Goal: Information Seeking & Learning: Learn about a topic

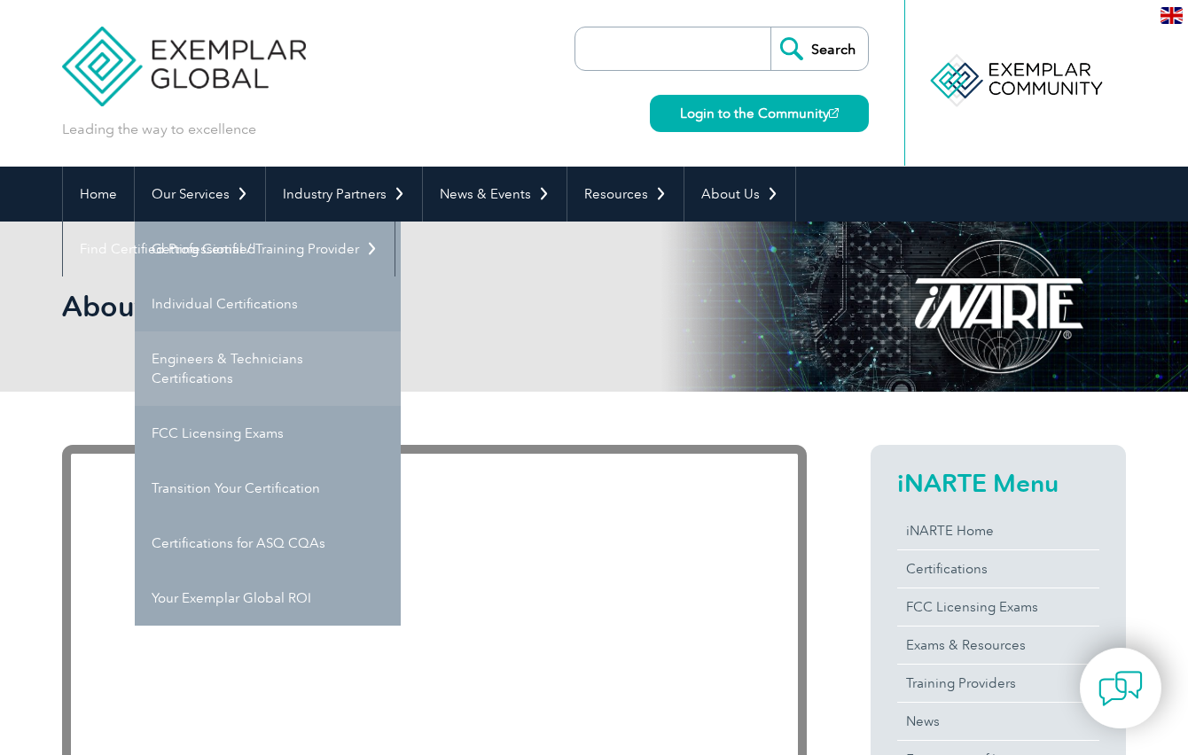
click at [238, 367] on link "Engineers & Technicians Certifications" at bounding box center [268, 368] width 266 height 74
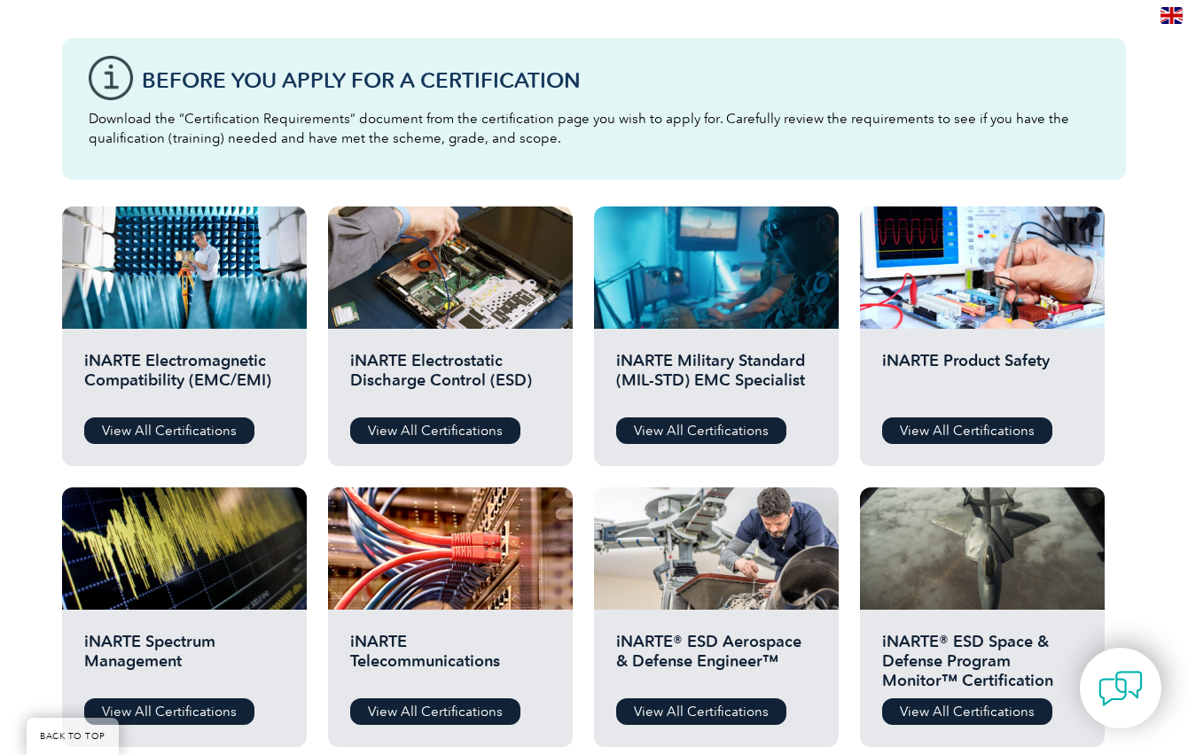
scroll to position [532, 0]
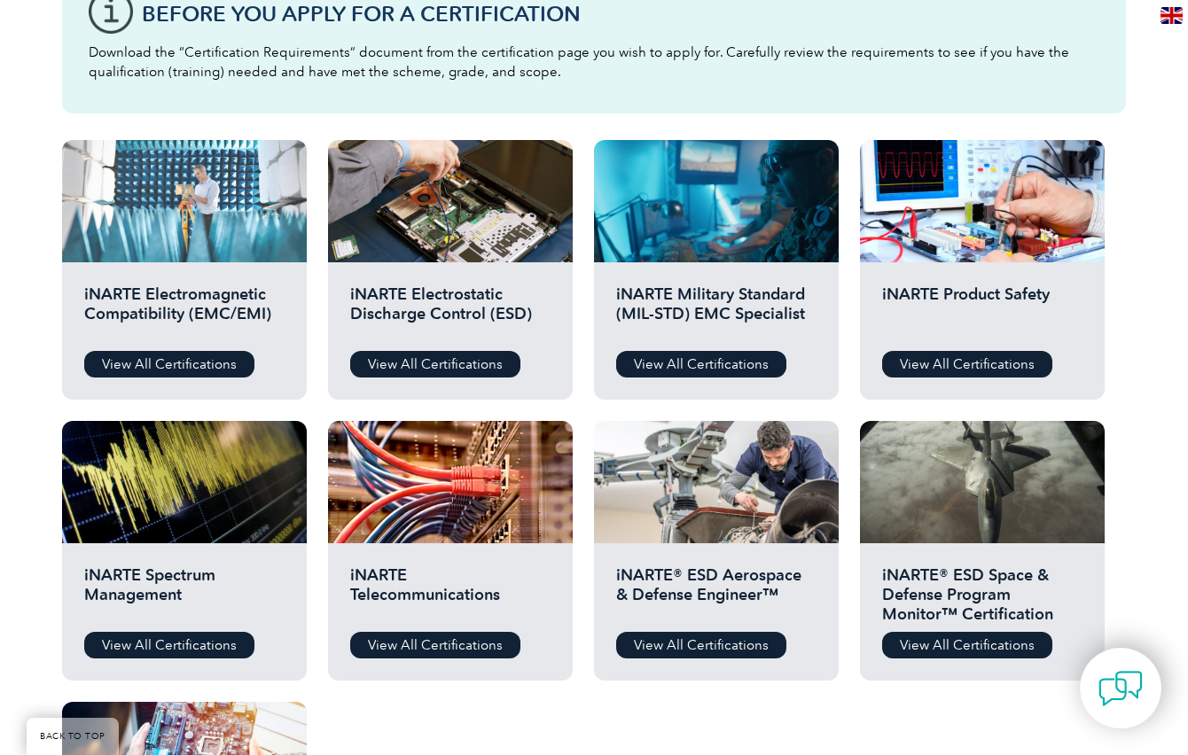
click at [236, 227] on div at bounding box center [184, 201] width 245 height 122
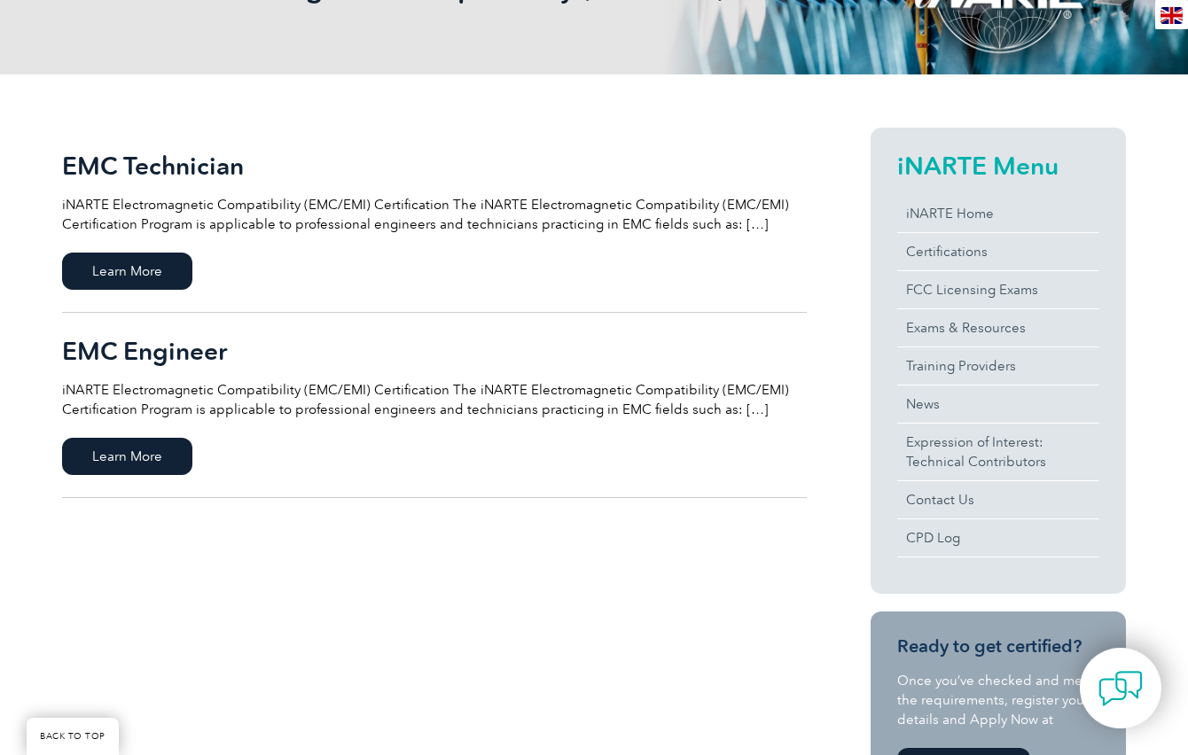
scroll to position [354, 0]
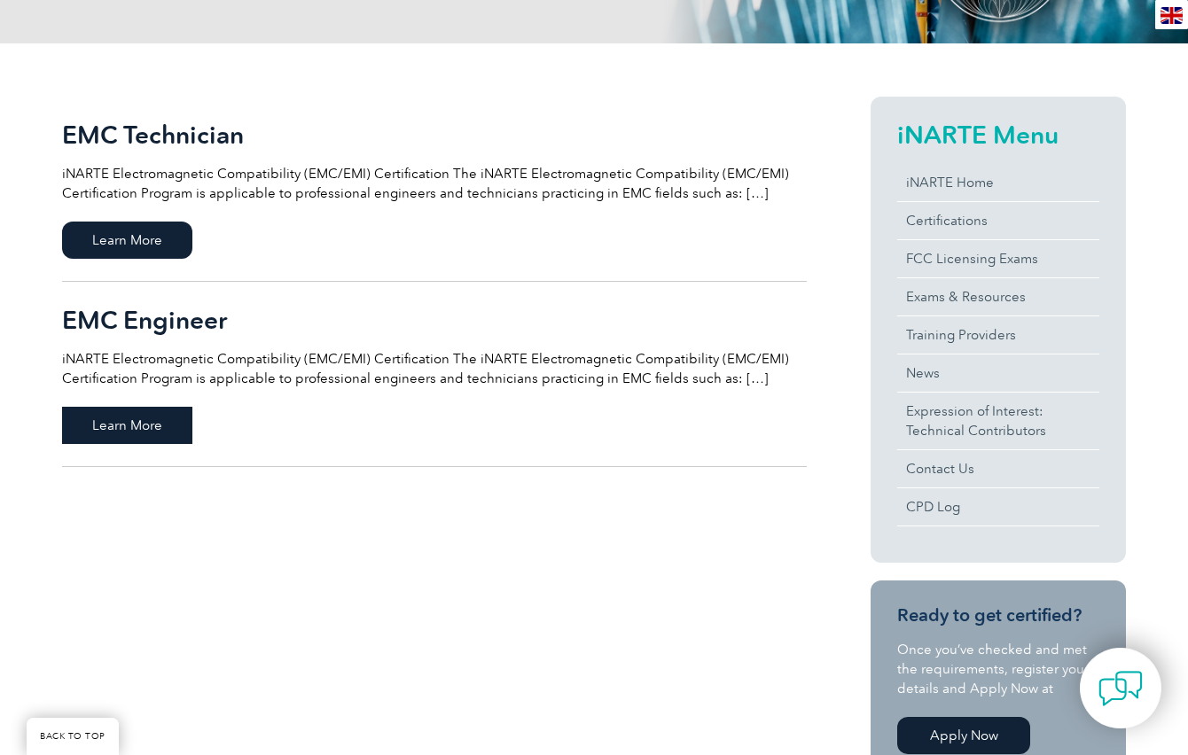
click at [179, 430] on span "Learn More" at bounding box center [127, 425] width 130 height 37
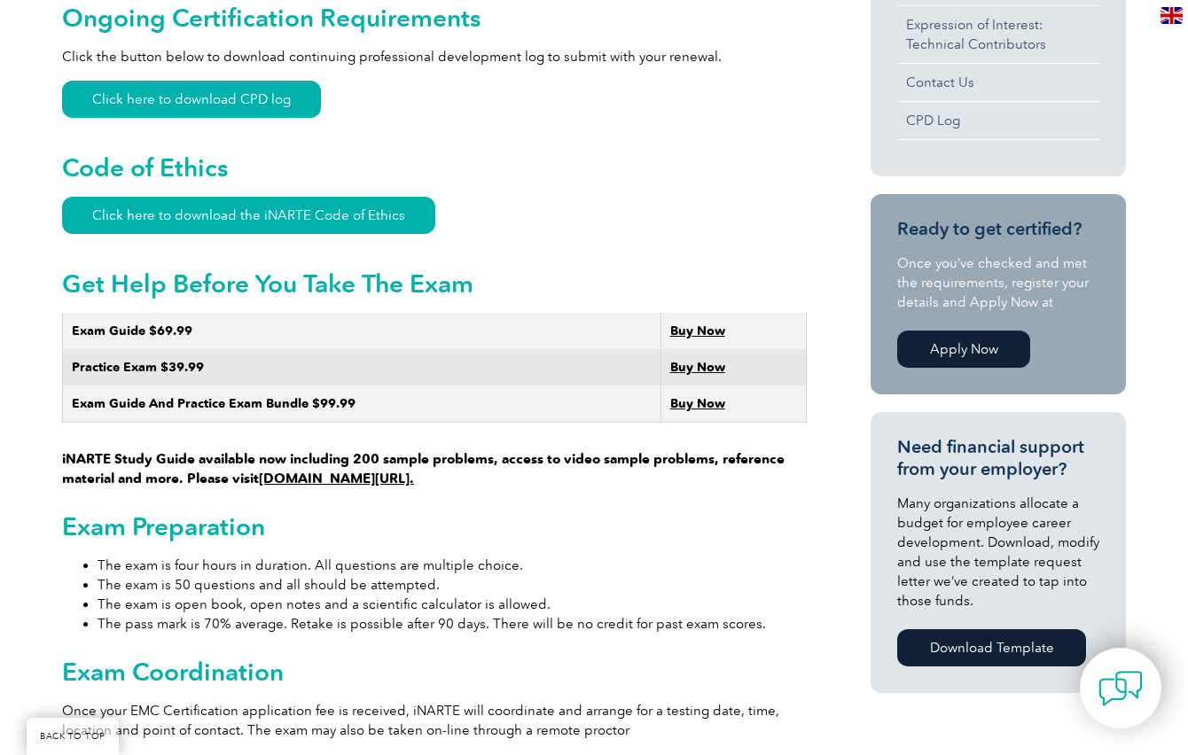
scroll to position [868, 0]
